Goal: Check status: Check status

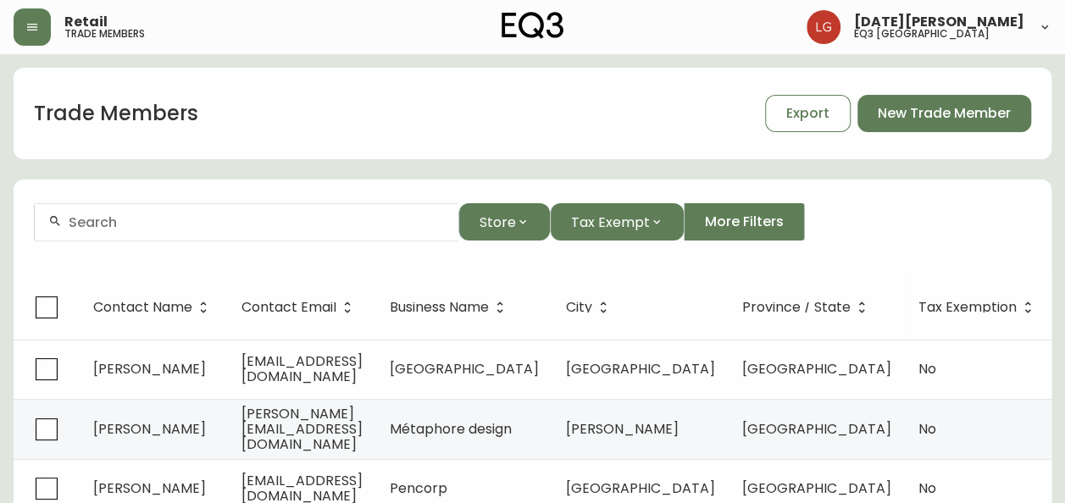
click at [172, 216] on input "text" at bounding box center [257, 222] width 376 height 16
type input "[PERSON_NAME]"
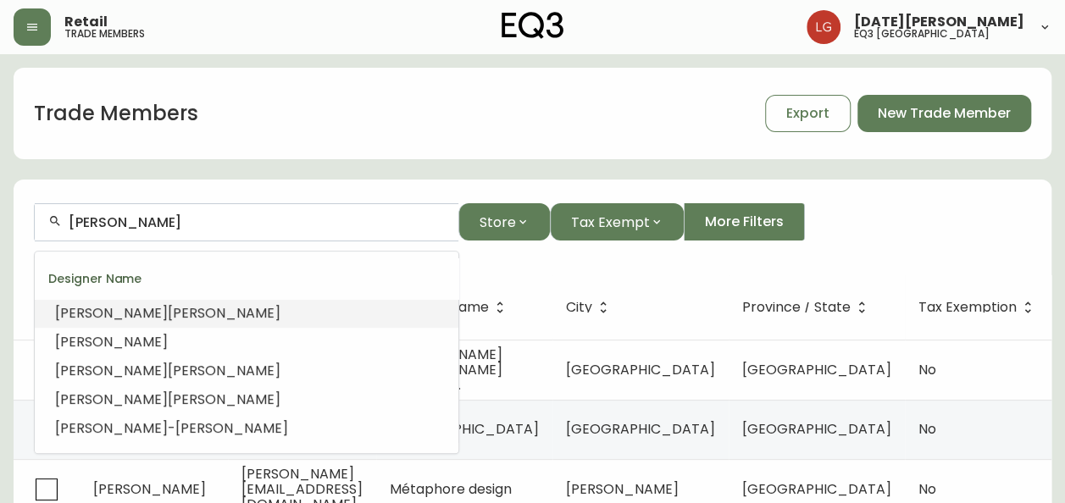
click at [545, 269] on form "[PERSON_NAME] Store Tax Exempt More Filters" at bounding box center [533, 229] width 1038 height 92
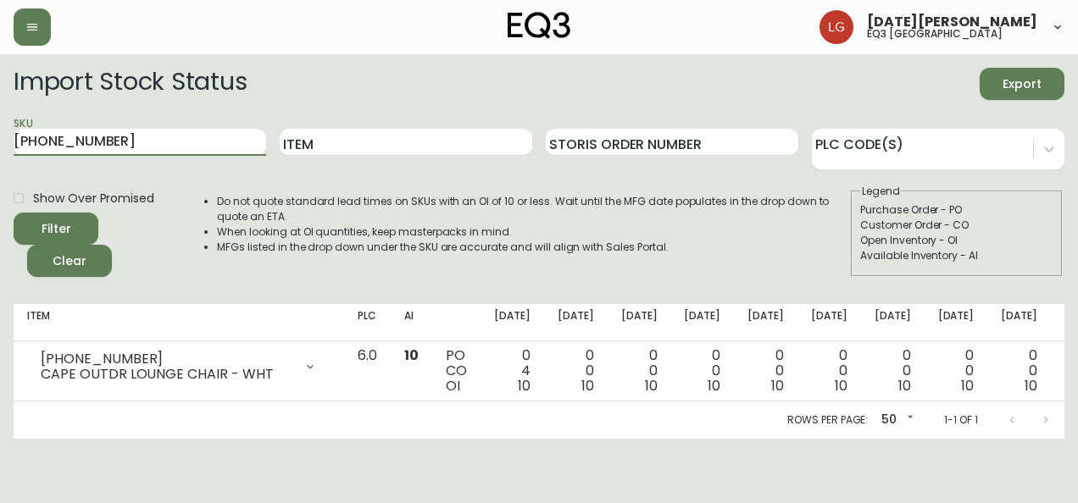
drag, startPoint x: 120, startPoint y: 132, endPoint x: -3, endPoint y: 138, distance: 123.8
click at [0, 138] on html "Lucia Guzman eq3 vancouver Import Stock Status Export SKU 8000-402-1 Item Stori…" at bounding box center [539, 219] width 1078 height 439
click at [14, 213] on button "Filter" at bounding box center [56, 229] width 85 height 32
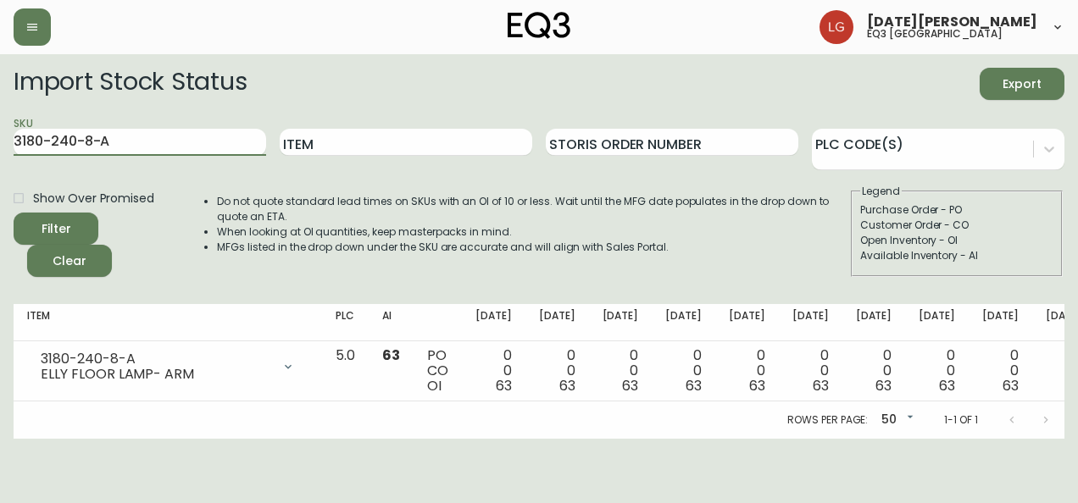
drag, startPoint x: 149, startPoint y: 144, endPoint x: -3, endPoint y: 149, distance: 152.6
click at [0, 149] on html "Lucia Guzman eq3 vancouver Import Stock Status Export SKU 3180-240-8-A Item Sto…" at bounding box center [539, 219] width 1078 height 439
paste input "0-B"
type input "3180-240-0-B"
click at [14, 213] on button "Filter" at bounding box center [56, 229] width 85 height 32
